Goal: Task Accomplishment & Management: Manage account settings

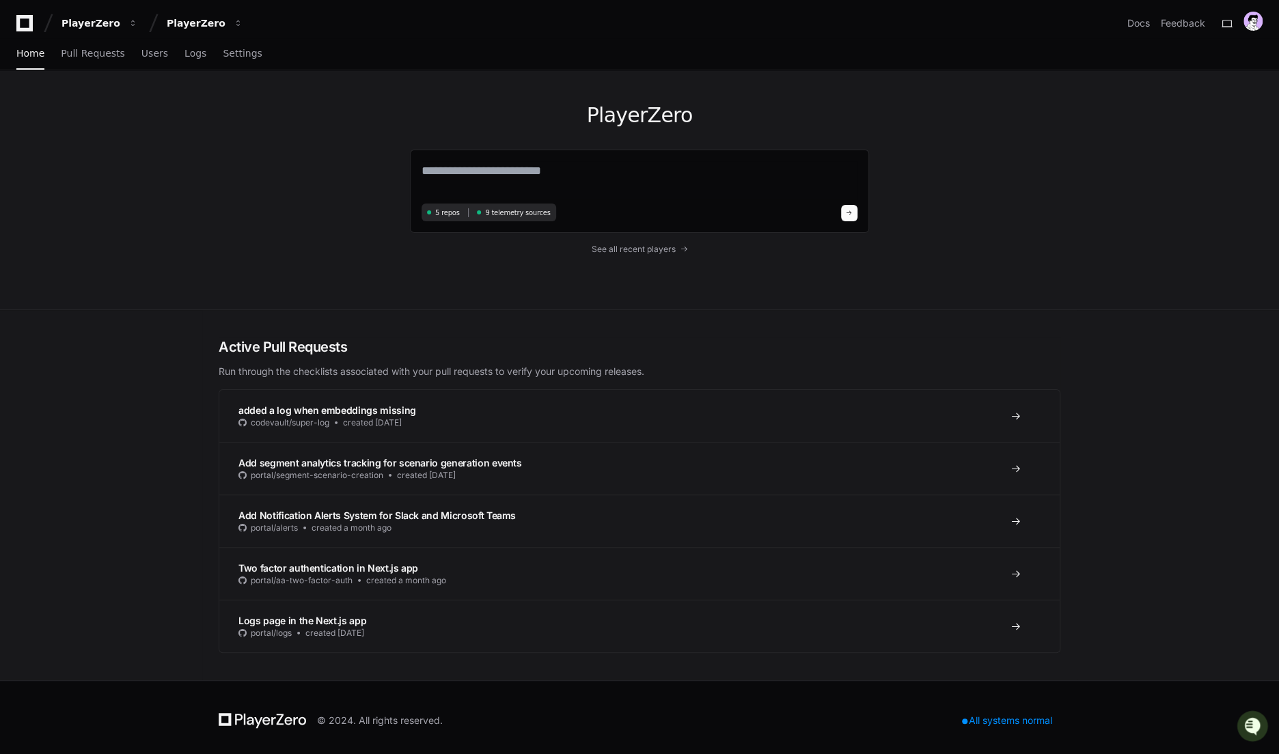
click at [183, 228] on div "PlayerZero 5 repos 9 telemetry sources See all recent players" at bounding box center [639, 190] width 1279 height 240
click at [170, 24] on div "PlayerZero" at bounding box center [196, 23] width 59 height 14
click at [119, 15] on button "PlayerZero" at bounding box center [99, 23] width 87 height 25
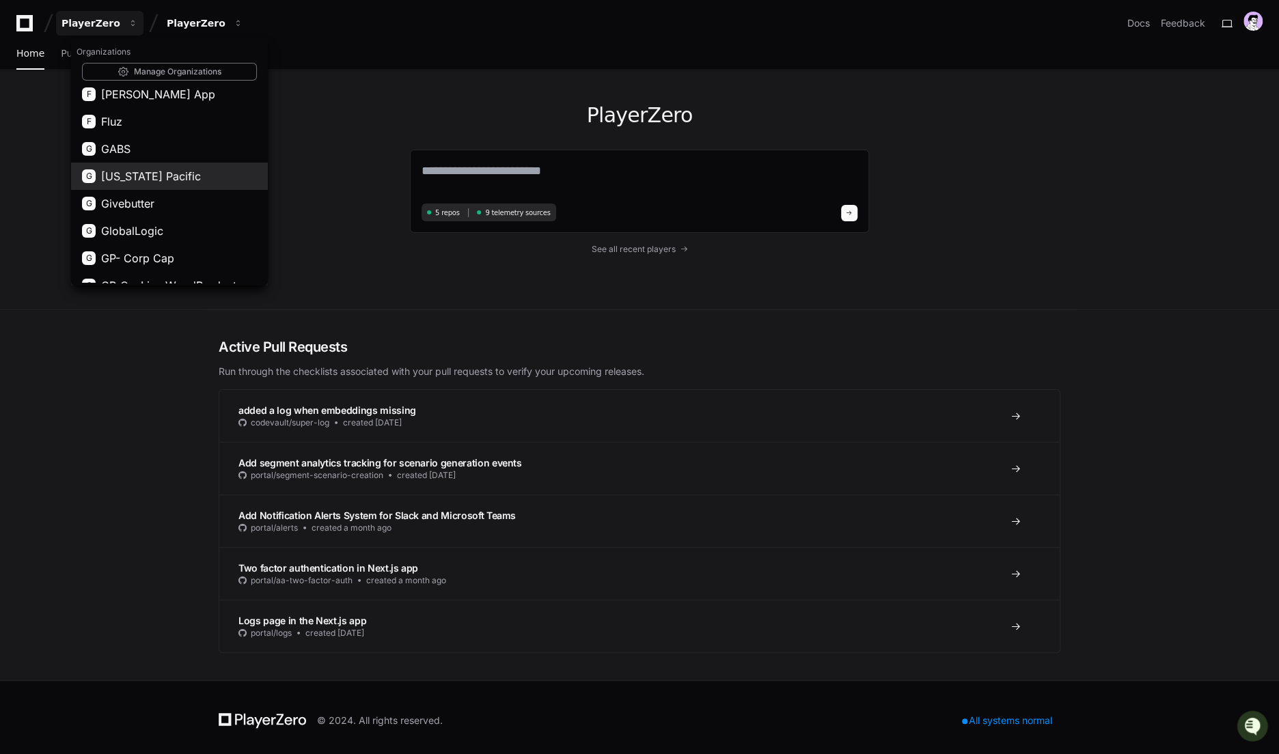
scroll to position [473, 0]
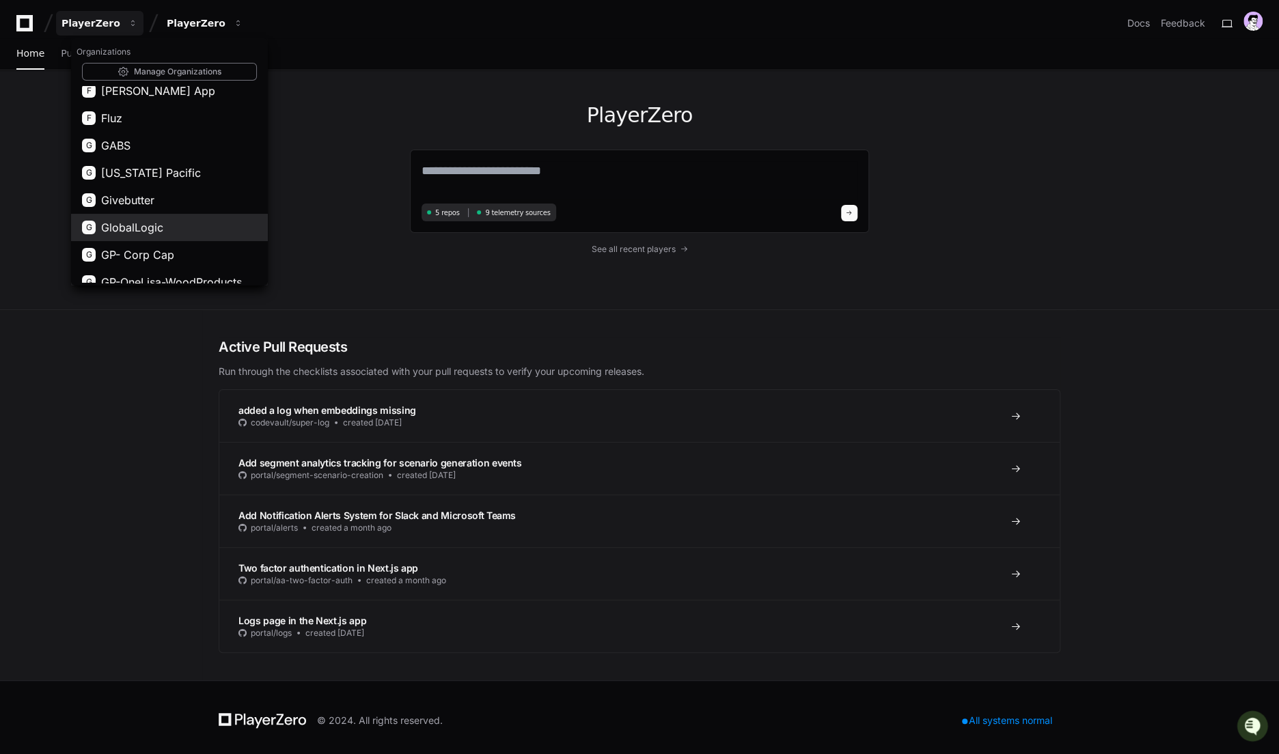
click at [193, 232] on button "G GlobalLogic" at bounding box center [169, 227] width 197 height 27
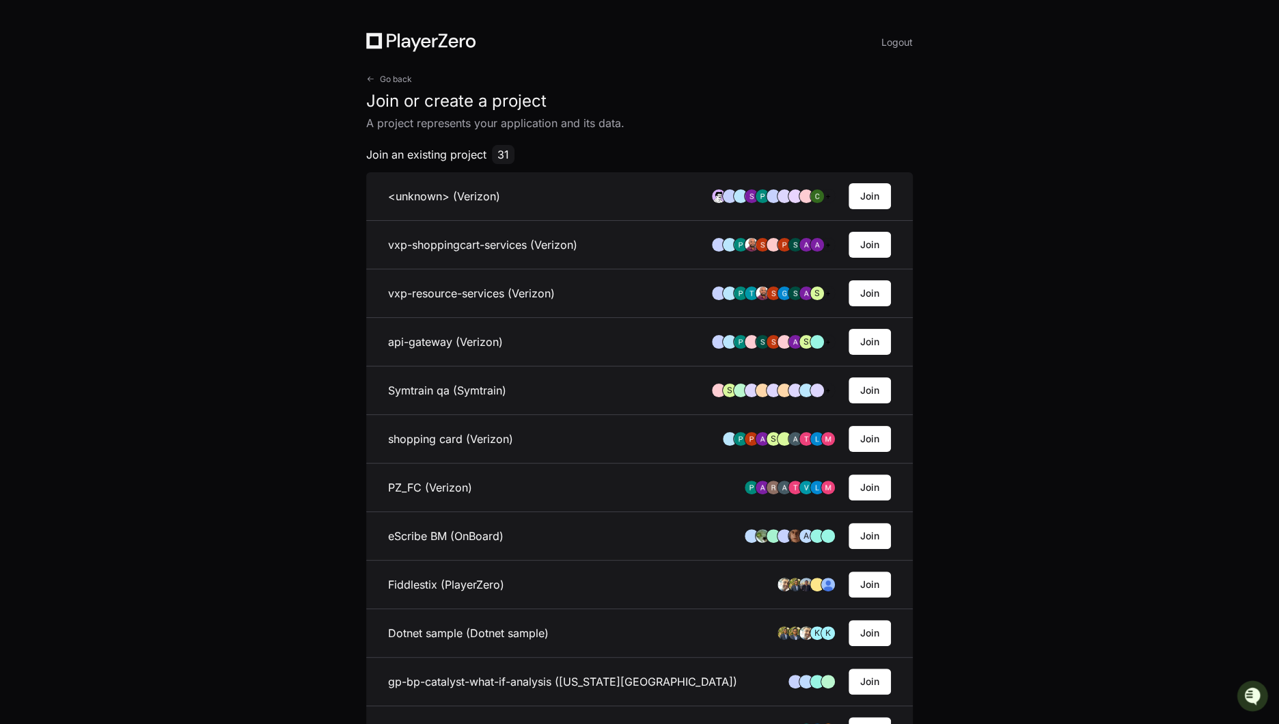
scroll to position [785, 0]
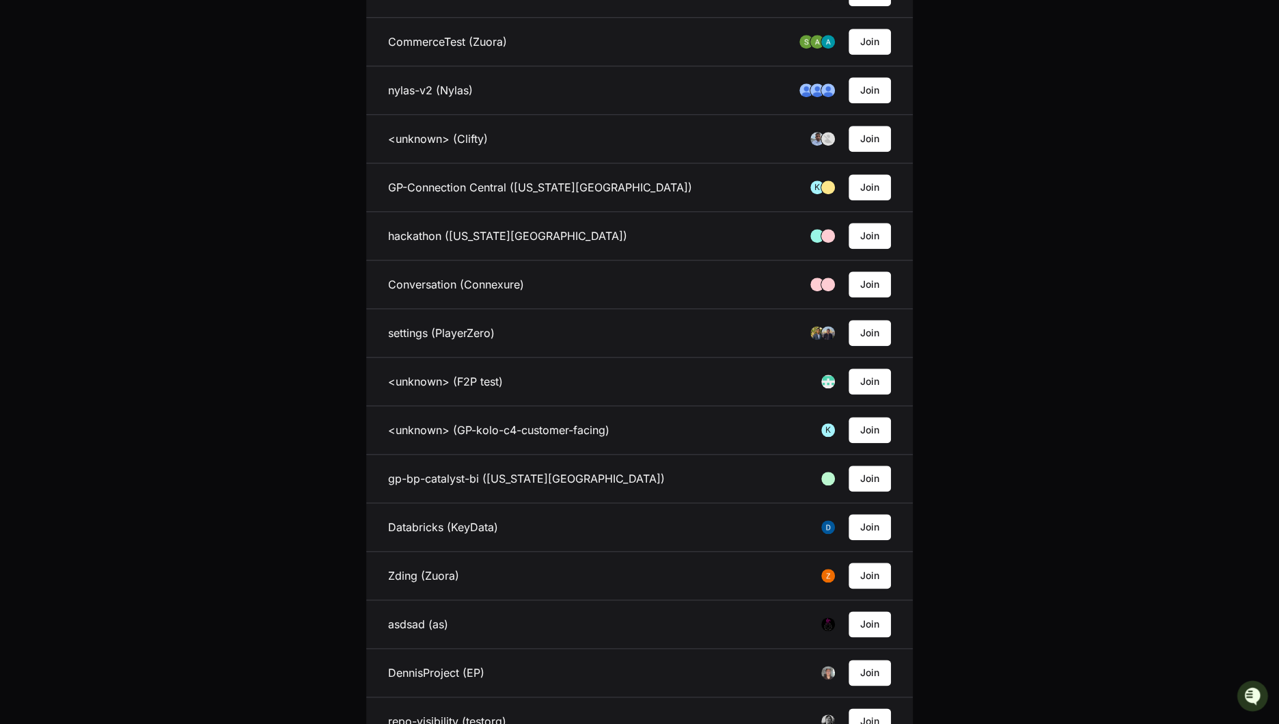
click at [348, 395] on div "Logout Go back Join or create a project A project represents your application a…" at bounding box center [639, 204] width 612 height 1978
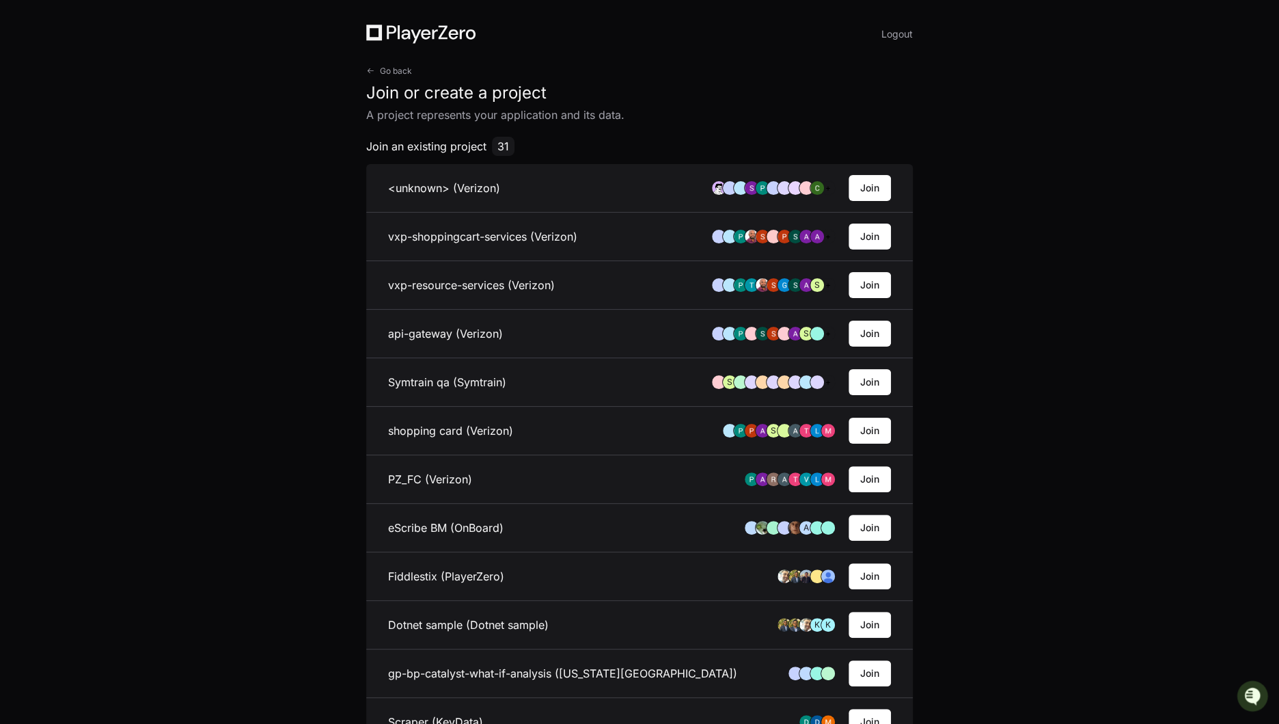
scroll to position [0, 0]
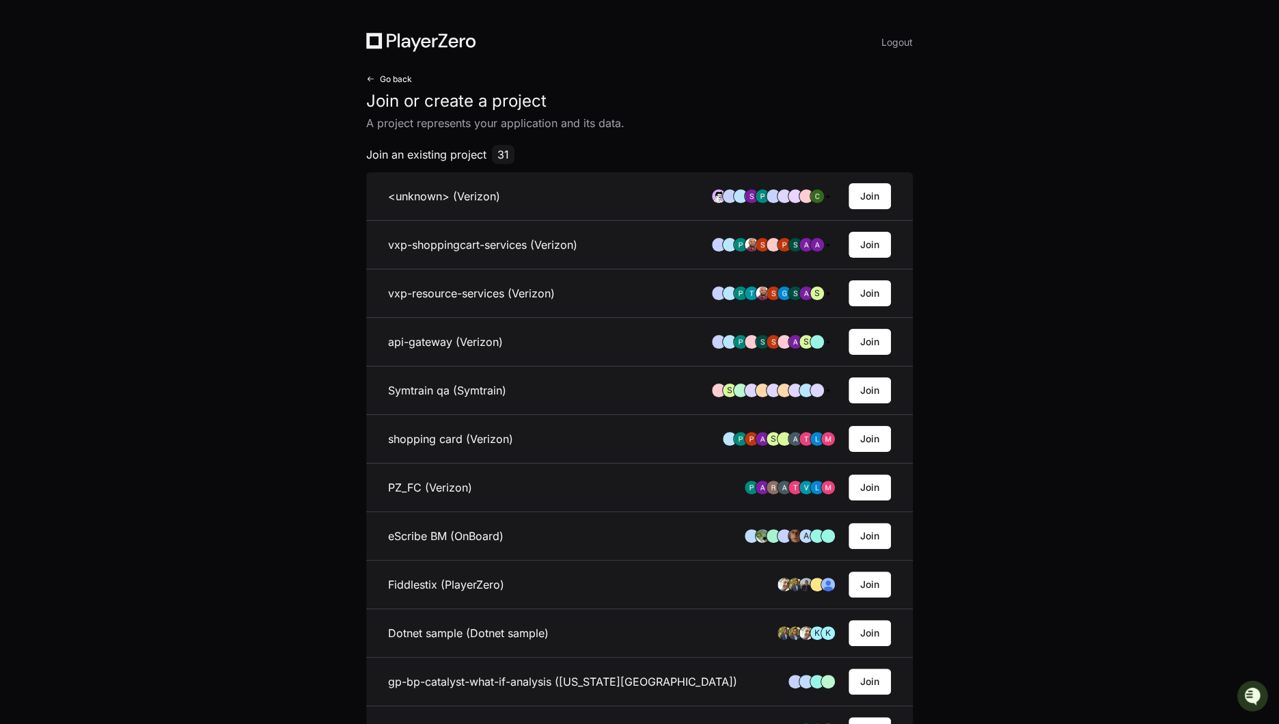
click at [399, 80] on span "Go back" at bounding box center [396, 79] width 32 height 11
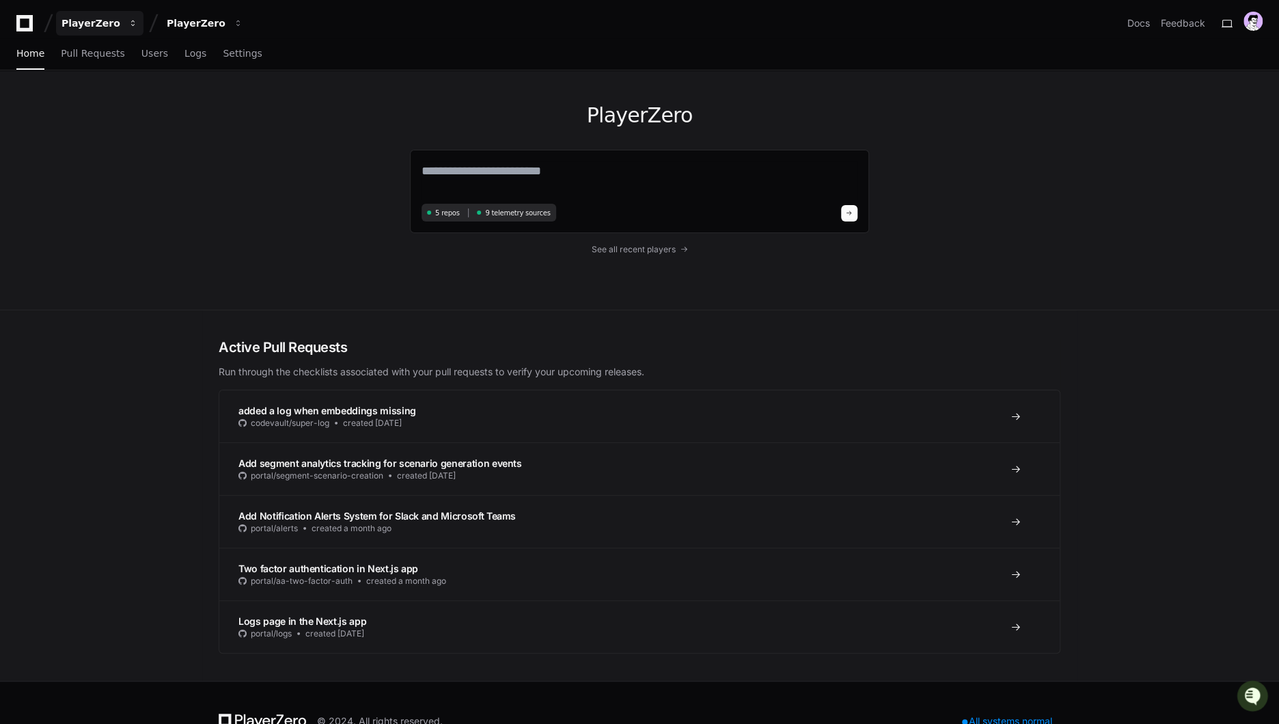
click at [122, 22] on button "PlayerZero" at bounding box center [99, 23] width 87 height 25
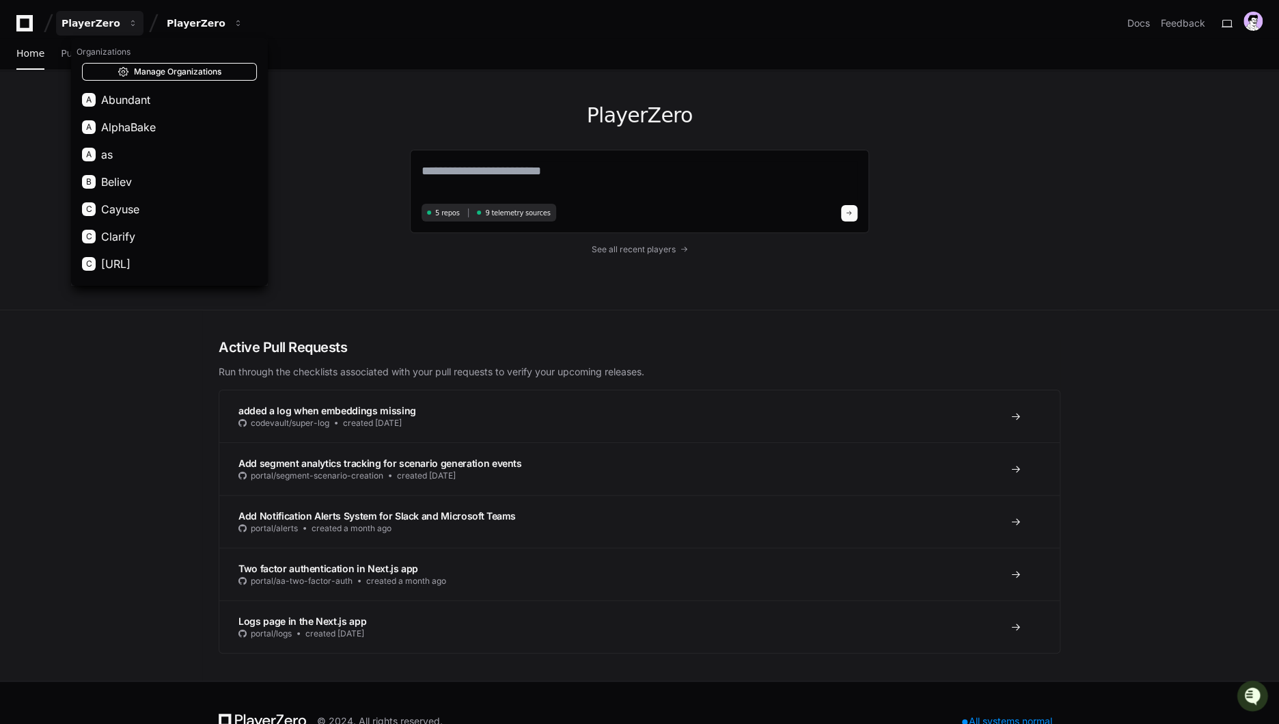
click at [154, 70] on link "Manage Organizations" at bounding box center [169, 72] width 175 height 18
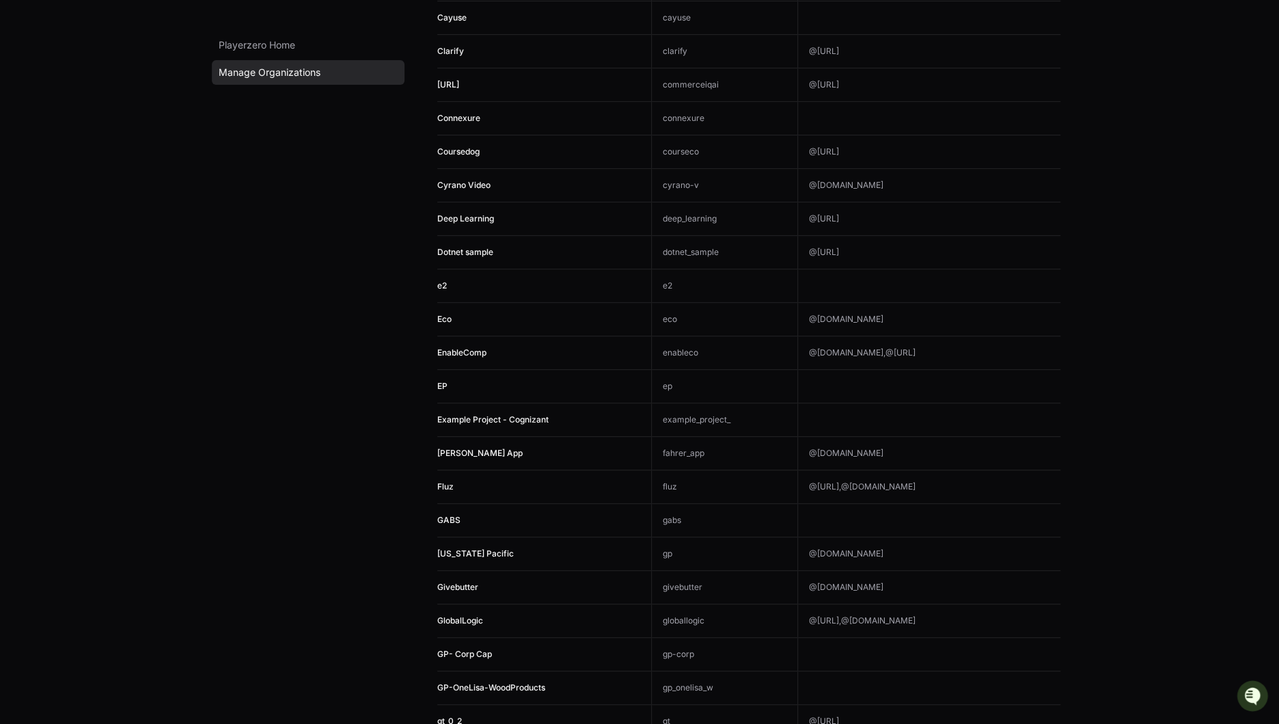
scroll to position [370, 0]
click at [467, 615] on span "GlobalLogic" at bounding box center [460, 619] width 46 height 10
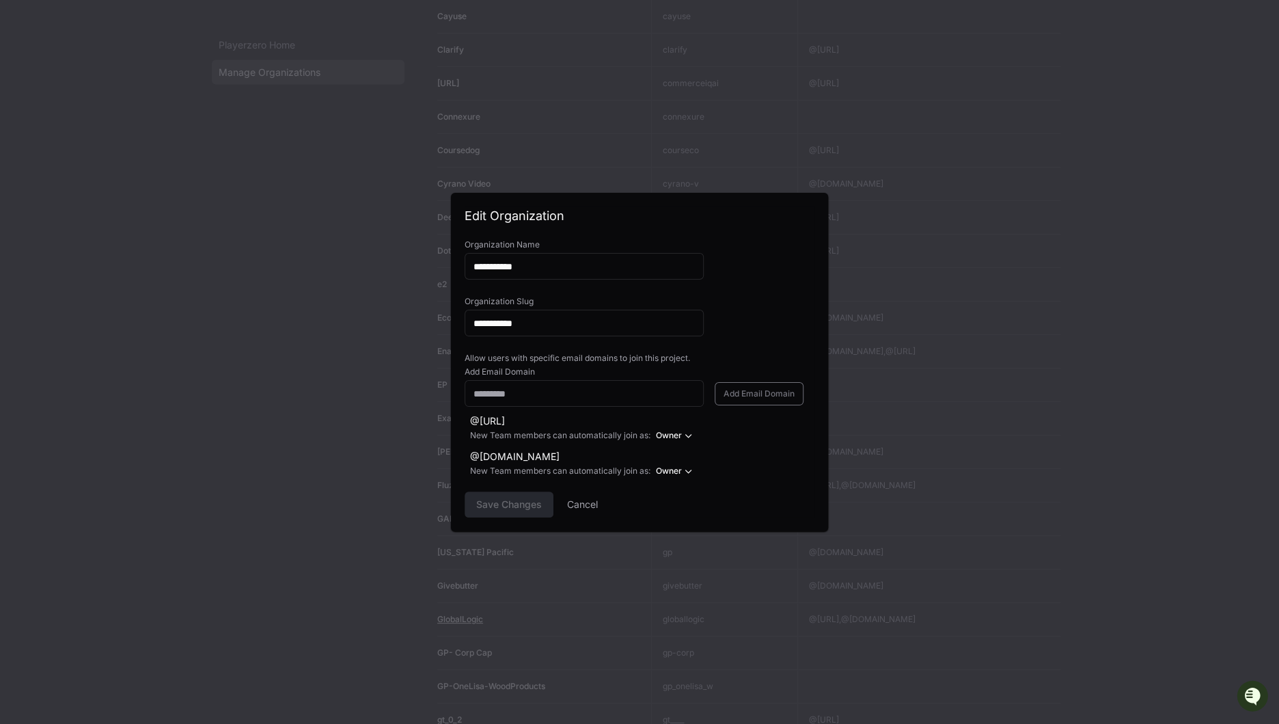
scroll to position [0, 0]
